Goal: Transaction & Acquisition: Obtain resource

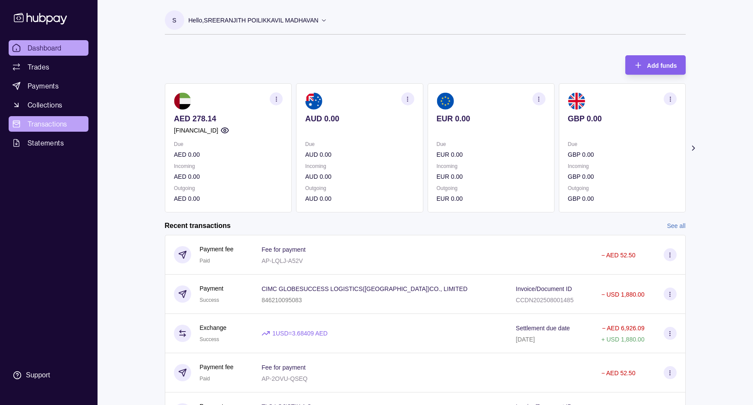
click at [59, 125] on span "Transactions" at bounding box center [48, 124] width 40 height 10
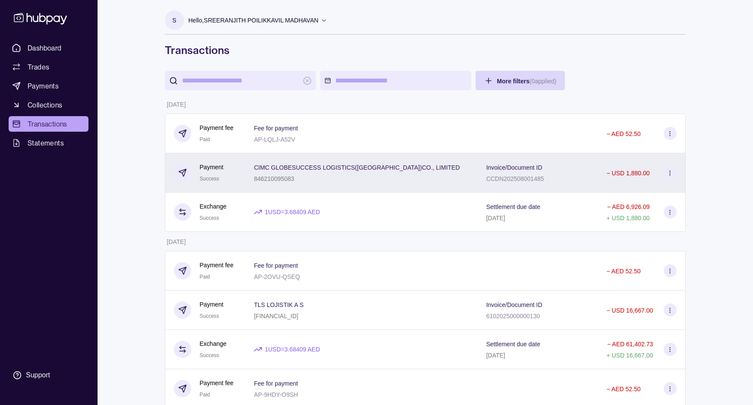
click at [634, 174] on p "− USD 1,880.00" at bounding box center [627, 173] width 43 height 7
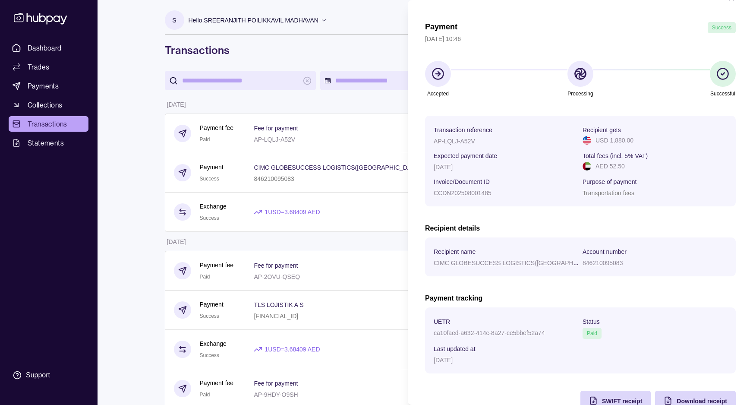
scroll to position [46, 0]
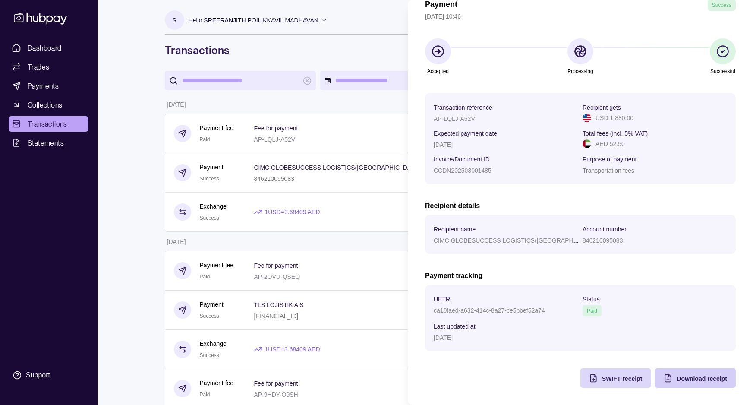
click at [677, 381] on span "Download receipt" at bounding box center [702, 378] width 51 height 7
